Goal: Task Accomplishment & Management: Manage account settings

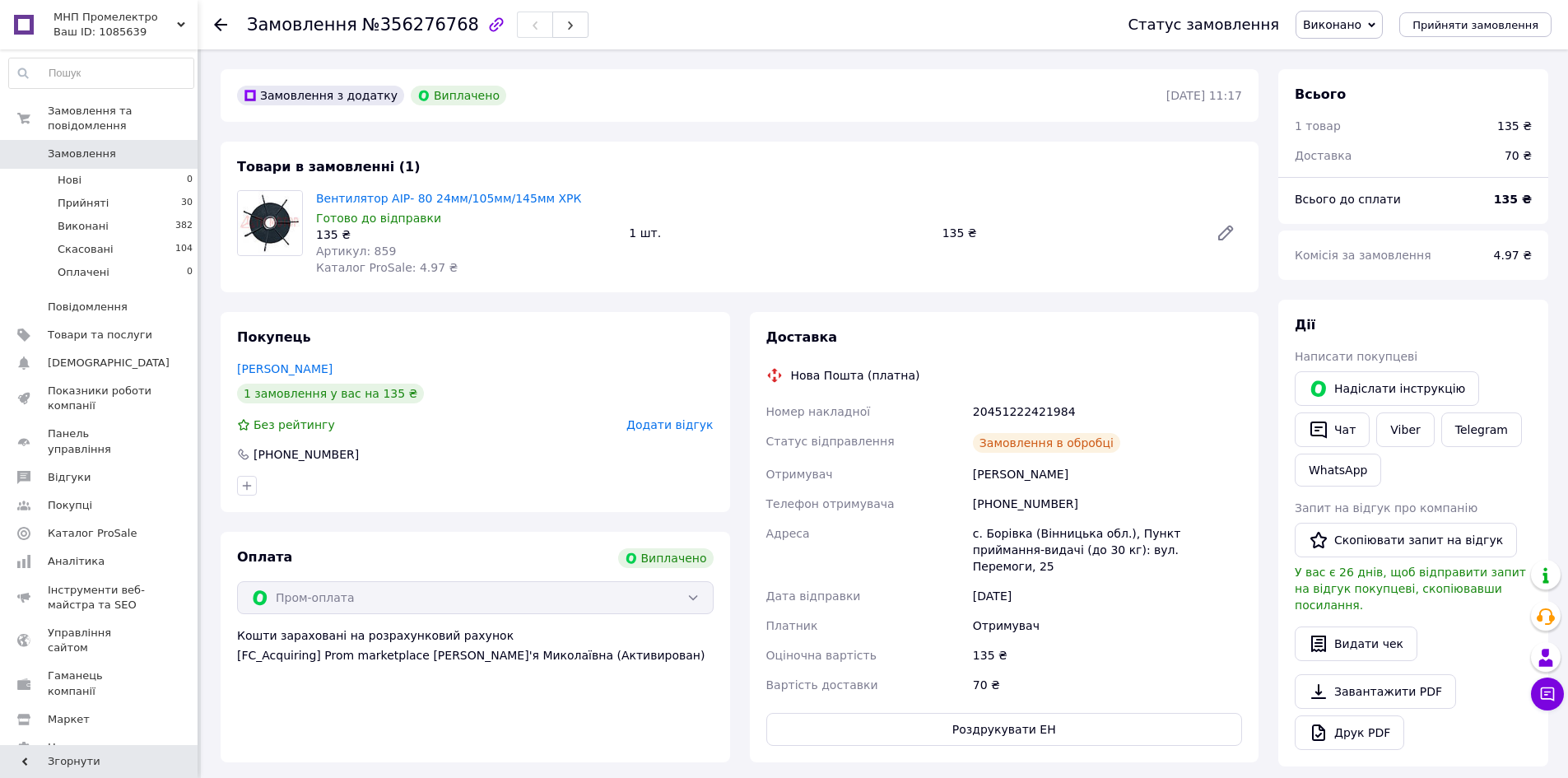
scroll to position [62, 0]
click at [141, 169] on li "Нові 0" at bounding box center [101, 180] width 203 height 23
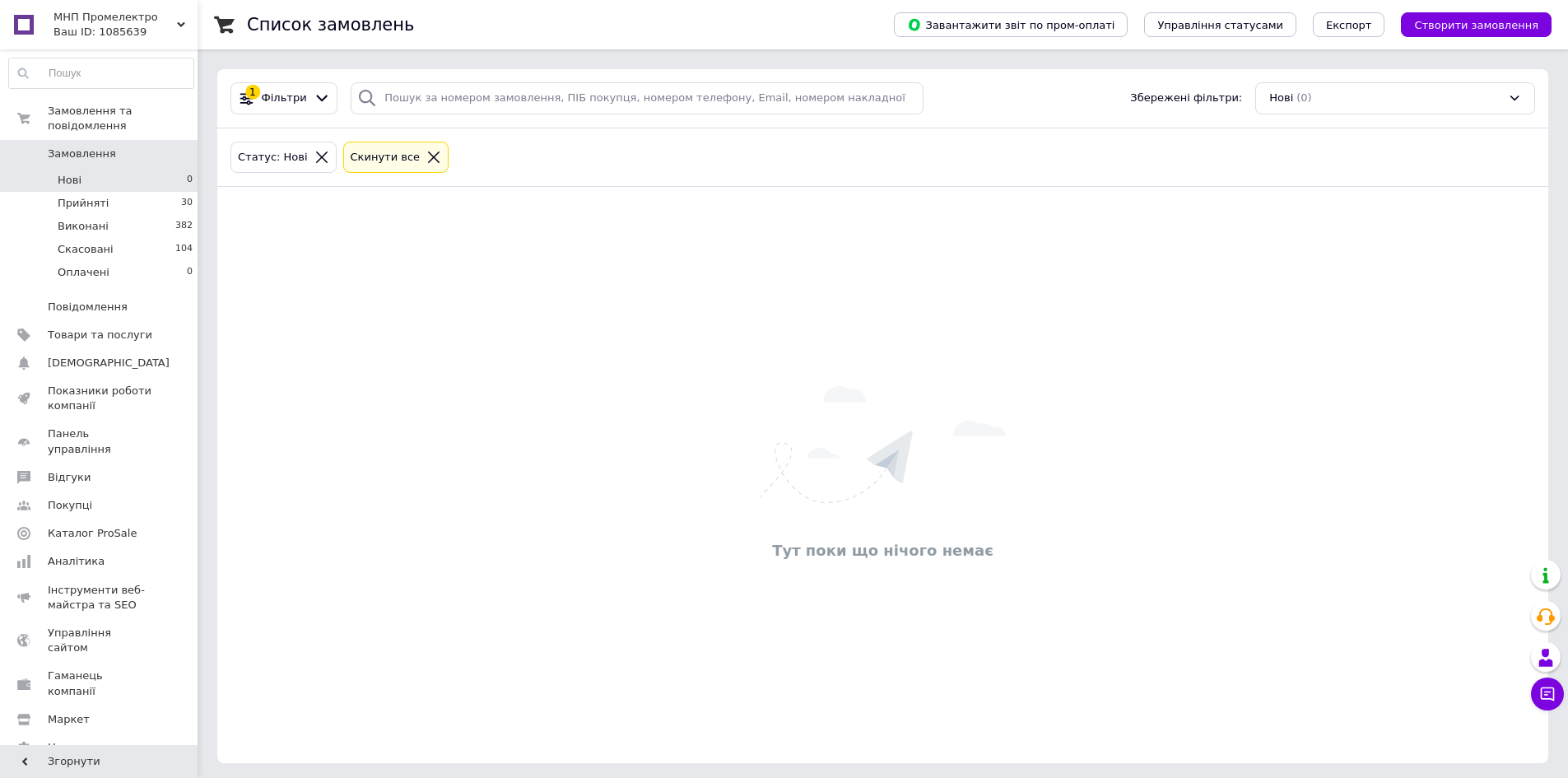
click at [122, 169] on li "Нові 0" at bounding box center [101, 180] width 203 height 23
click at [413, 402] on div "Тут поки що нічого немає" at bounding box center [883, 475] width 1331 height 543
click at [90, 169] on li "Нові 0" at bounding box center [101, 180] width 203 height 23
click at [147, 169] on li "Нові 0" at bounding box center [101, 180] width 203 height 23
click at [107, 169] on li "Нові 0" at bounding box center [101, 180] width 203 height 23
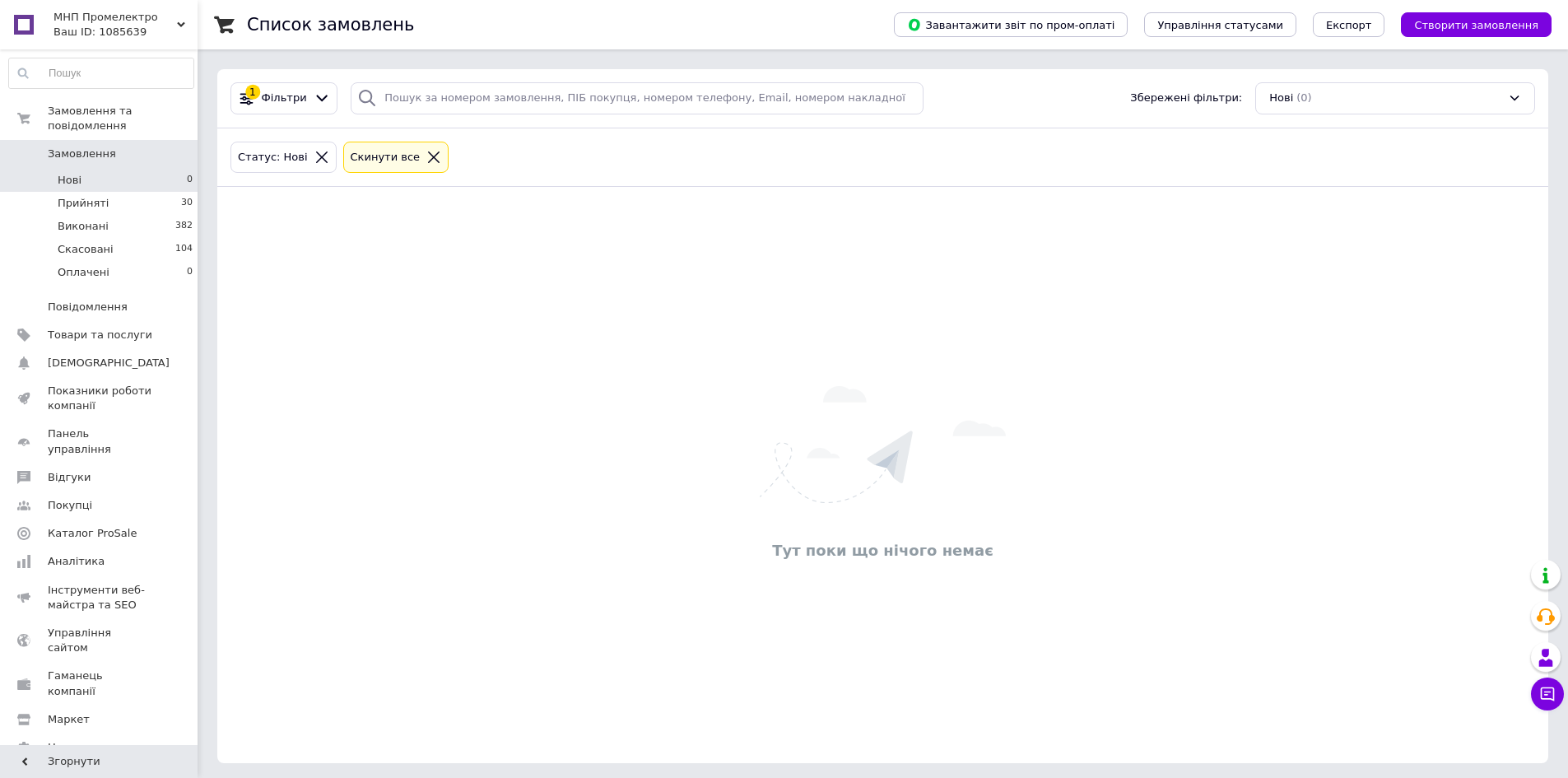
click at [118, 169] on li "Нові 0" at bounding box center [101, 180] width 203 height 23
click at [92, 172] on li "Нові 0" at bounding box center [101, 180] width 203 height 23
click at [123, 169] on li "Нові 0" at bounding box center [101, 180] width 203 height 23
click at [122, 169] on li "Нові 0" at bounding box center [101, 180] width 203 height 23
click at [80, 169] on li "Нові 0" at bounding box center [101, 180] width 203 height 23
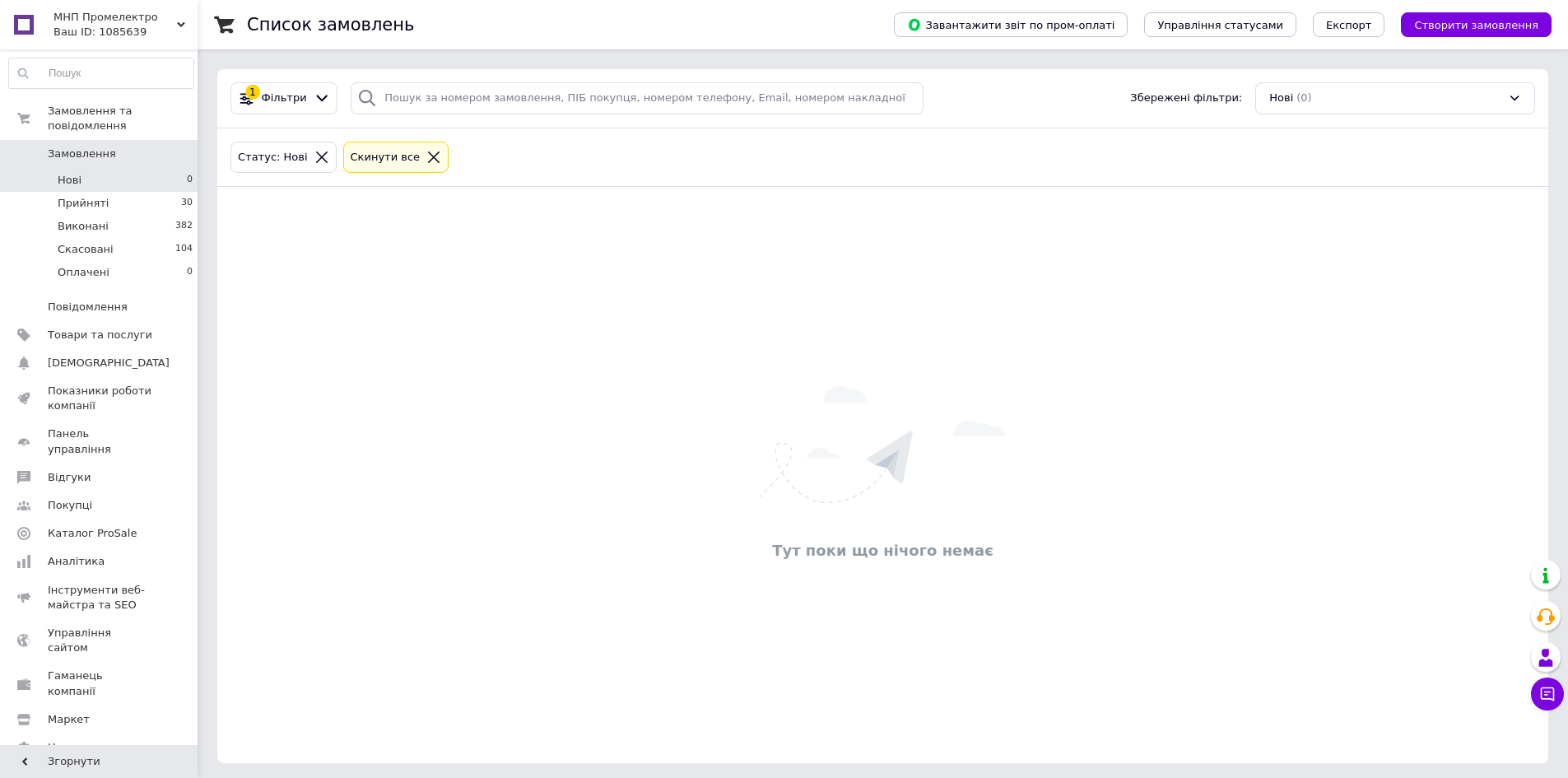
click at [100, 151] on link "Замовлення 0" at bounding box center [101, 153] width 203 height 28
